Goal: Transaction & Acquisition: Purchase product/service

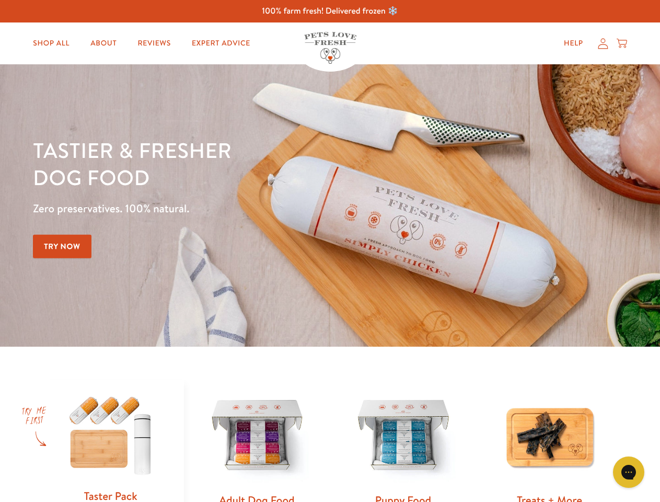
click at [330, 251] on div "Tastier & fresher dog food Zero preservatives. 100% natural. Try Now" at bounding box center [231, 205] width 396 height 138
click at [629, 472] on icon "Gorgias live chat" at bounding box center [629, 472] width 10 height 10
